Goal: Task Accomplishment & Management: Complete application form

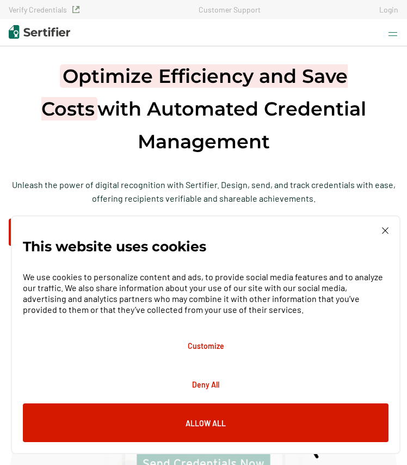
click at [390, 10] on link "Login" at bounding box center [389, 9] width 19 height 9
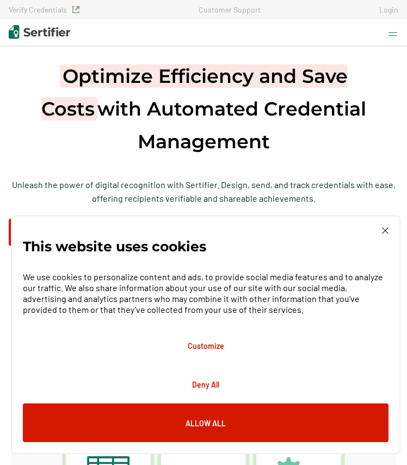
click at [392, 10] on link "Login" at bounding box center [389, 9] width 19 height 9
